Goal: Information Seeking & Learning: Learn about a topic

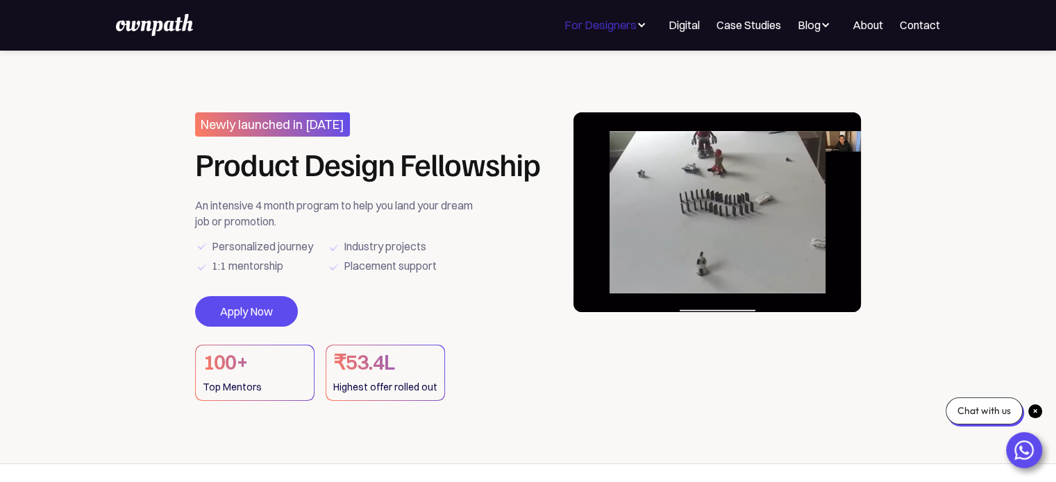
click at [620, 29] on div "For Designers" at bounding box center [600, 25] width 72 height 17
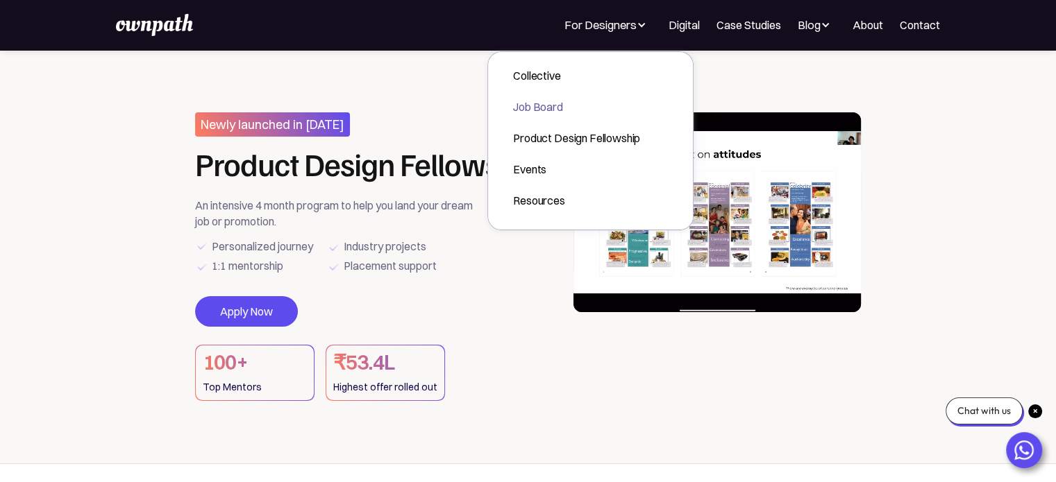
click at [546, 106] on div "Job Board" at bounding box center [576, 107] width 127 height 17
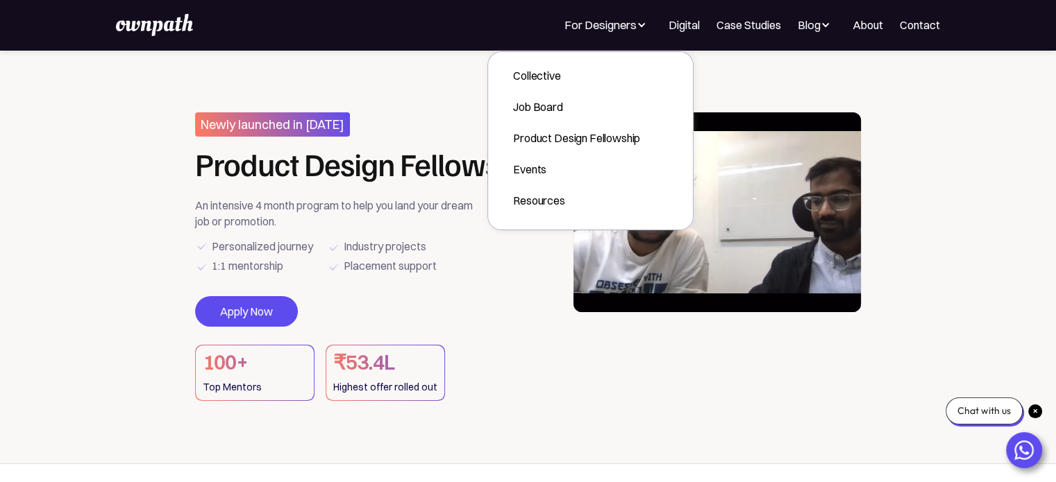
click at [287, 190] on div "Newly launched in Oct 2024 Product Design Fellowship An intensive 4 month progr…" at bounding box center [375, 256] width 360 height 289
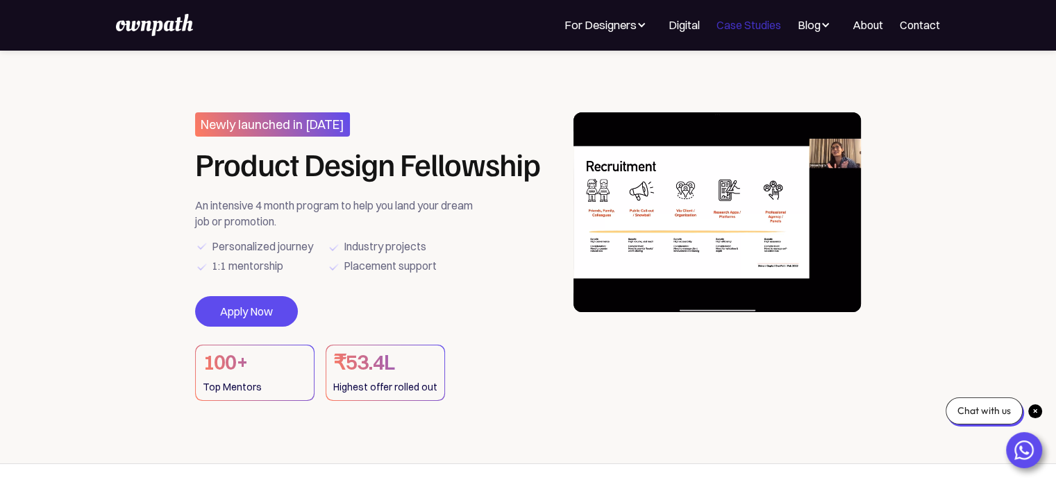
click at [755, 27] on link "Case Studies" at bounding box center [748, 25] width 65 height 17
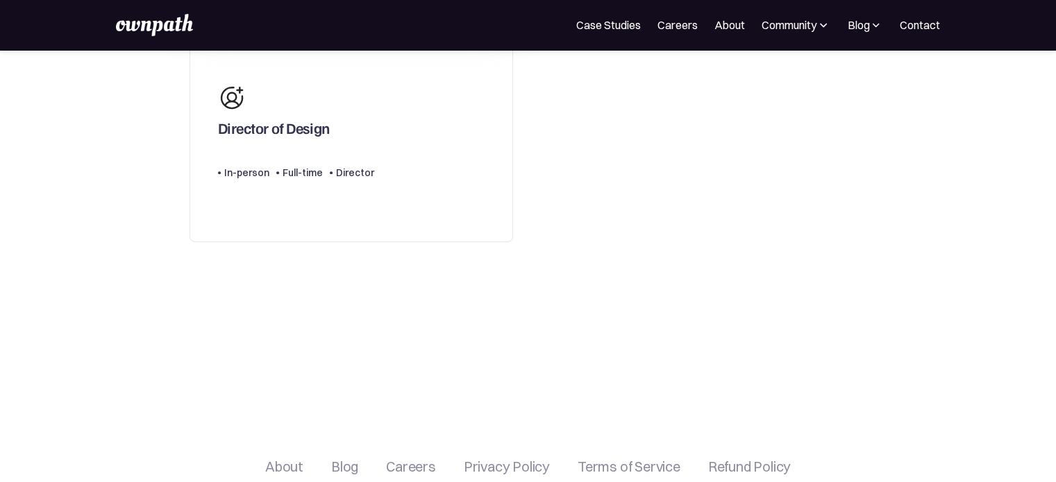
scroll to position [347, 0]
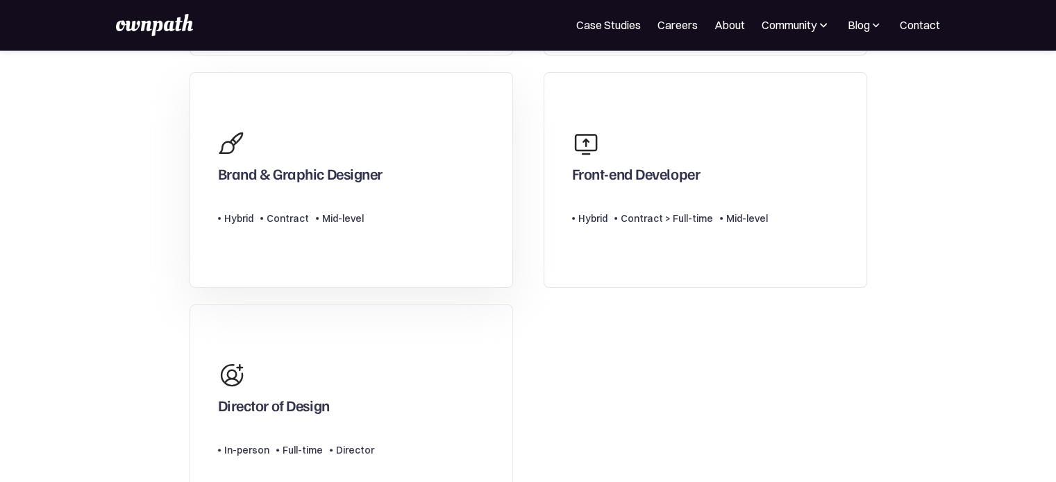
click at [326, 192] on div "Brand & Graphic Designer Type Level Hybrid Contract Mid-level" at bounding box center [300, 180] width 165 height 115
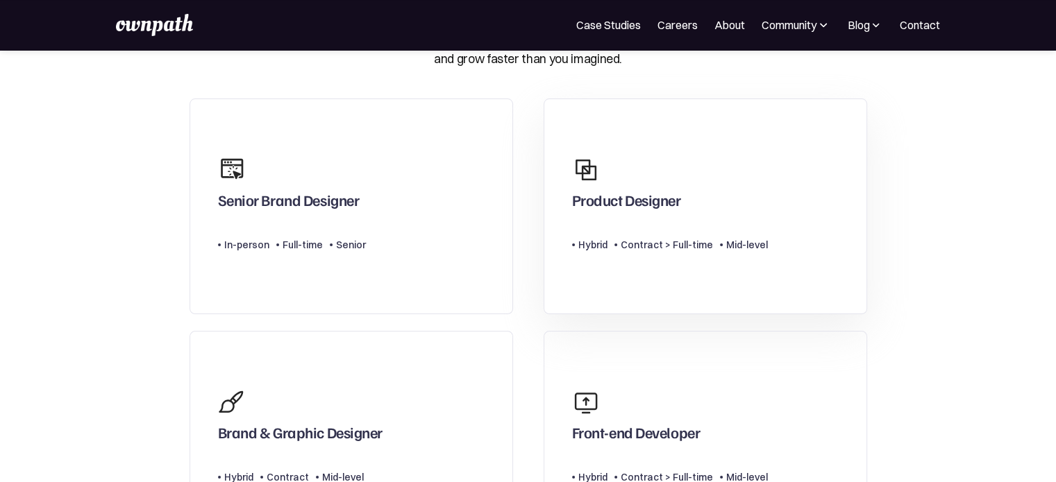
scroll to position [0, 0]
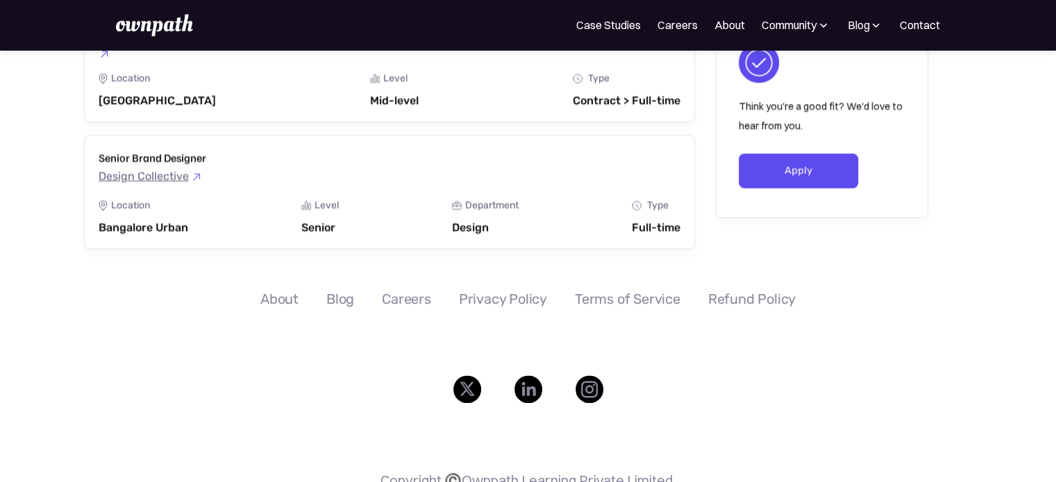
scroll to position [2152, 0]
